Goal: Task Accomplishment & Management: Manage account settings

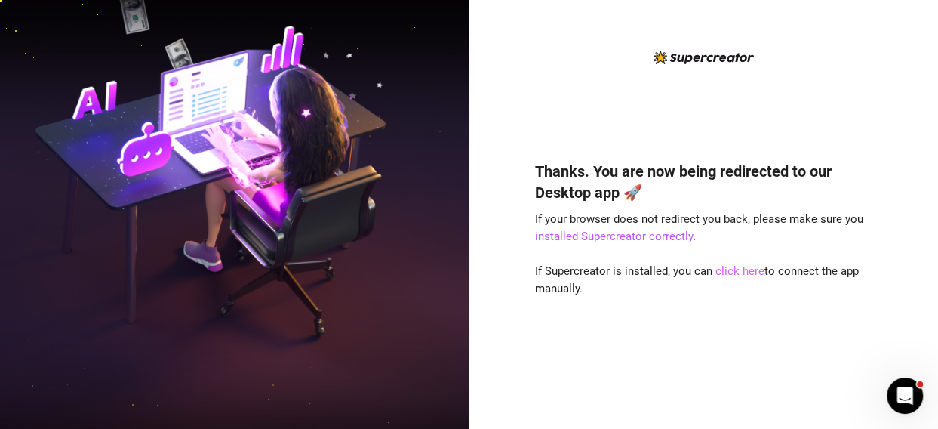
click at [729, 271] on link "click here" at bounding box center [740, 271] width 49 height 14
click at [718, 264] on link "click here" at bounding box center [740, 271] width 49 height 14
click at [720, 268] on link "click here" at bounding box center [740, 271] width 49 height 14
click at [724, 273] on link "click here" at bounding box center [740, 271] width 49 height 14
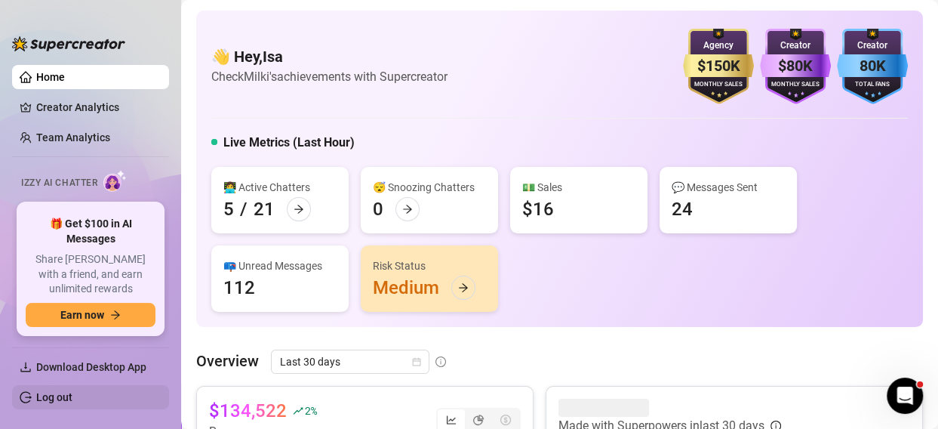
click at [62, 396] on link "Log out" at bounding box center [54, 397] width 36 height 12
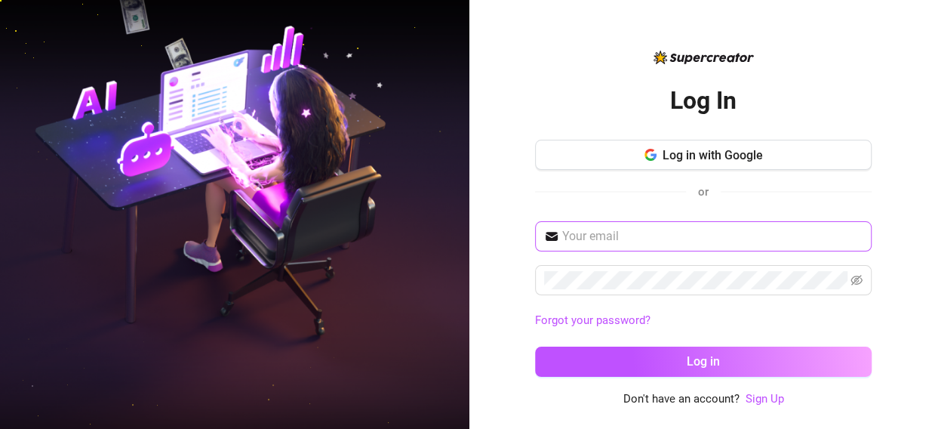
click at [617, 244] on span at bounding box center [703, 236] width 337 height 30
drag, startPoint x: 647, startPoint y: 239, endPoint x: 655, endPoint y: 242, distance: 8.4
click at [647, 239] on input "text" at bounding box center [712, 236] width 300 height 18
paste input "[EMAIL_ADDRESS][DOMAIN_NAME]"
type input "[EMAIL_ADDRESS][DOMAIN_NAME]"
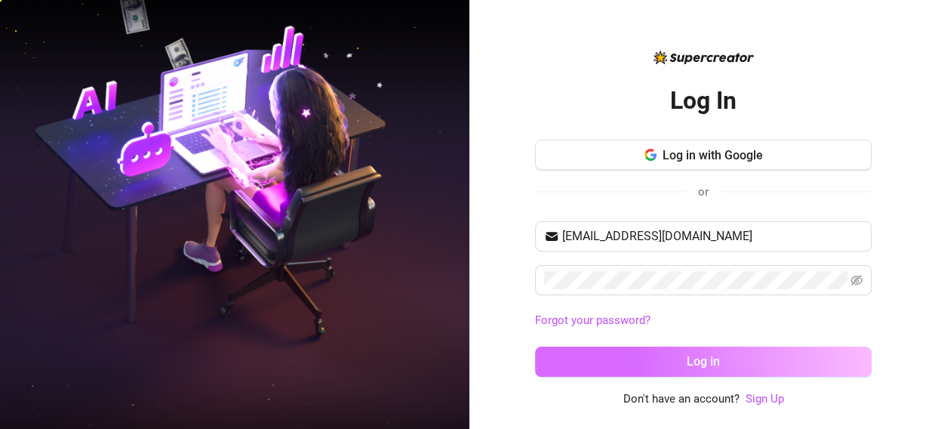
click at [652, 361] on button "Log in" at bounding box center [703, 362] width 337 height 30
